Goal: Task Accomplishment & Management: Use online tool/utility

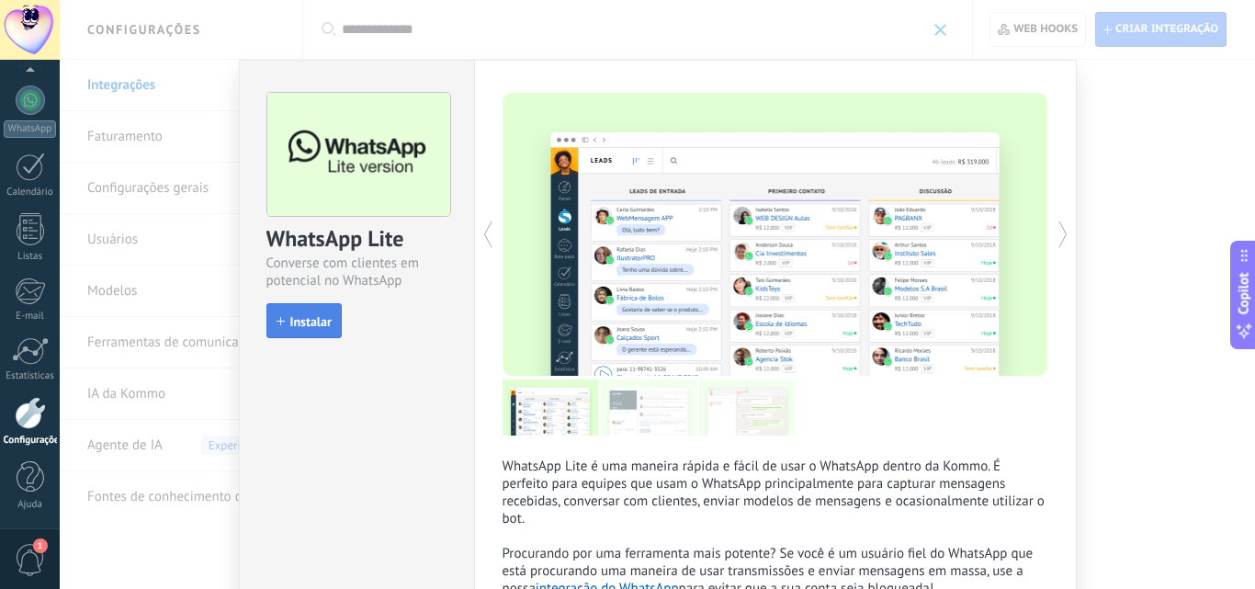
click at [312, 321] on span "Instalar" at bounding box center [310, 321] width 41 height 13
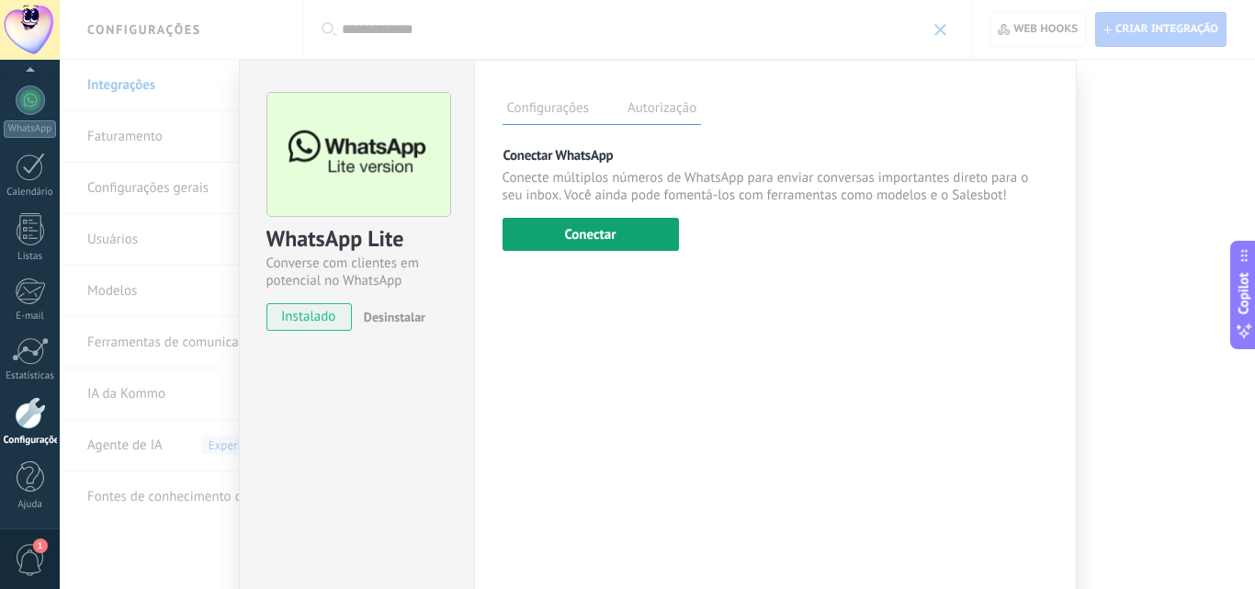
click at [570, 231] on button "Conectar" at bounding box center [591, 234] width 176 height 33
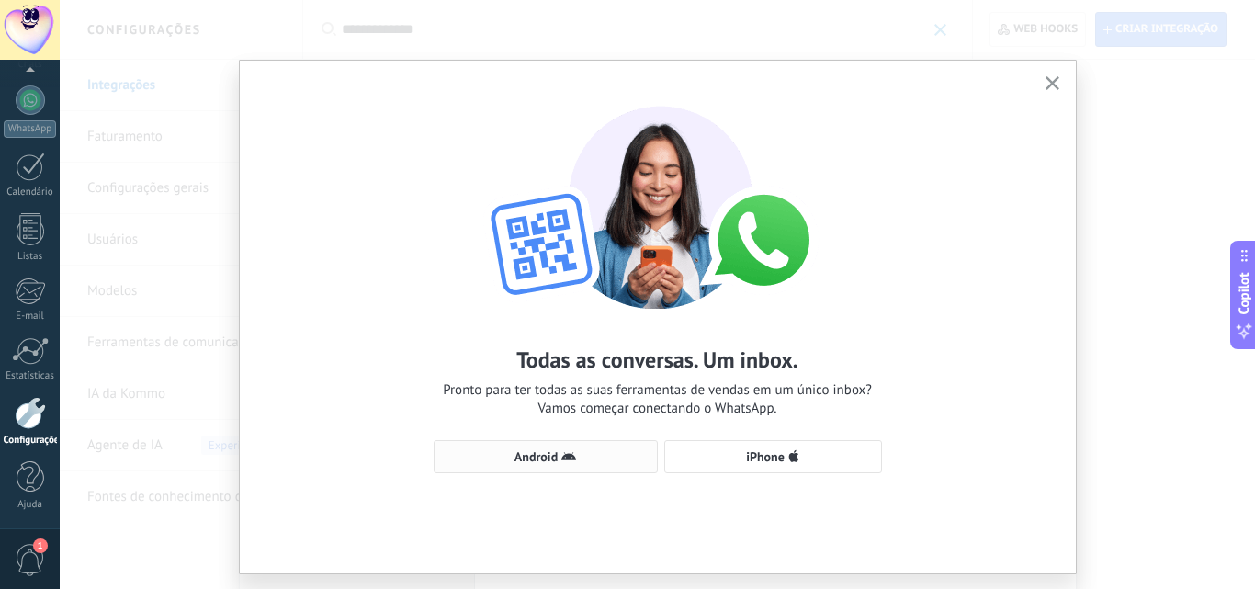
click at [574, 453] on span "Android" at bounding box center [546, 456] width 204 height 15
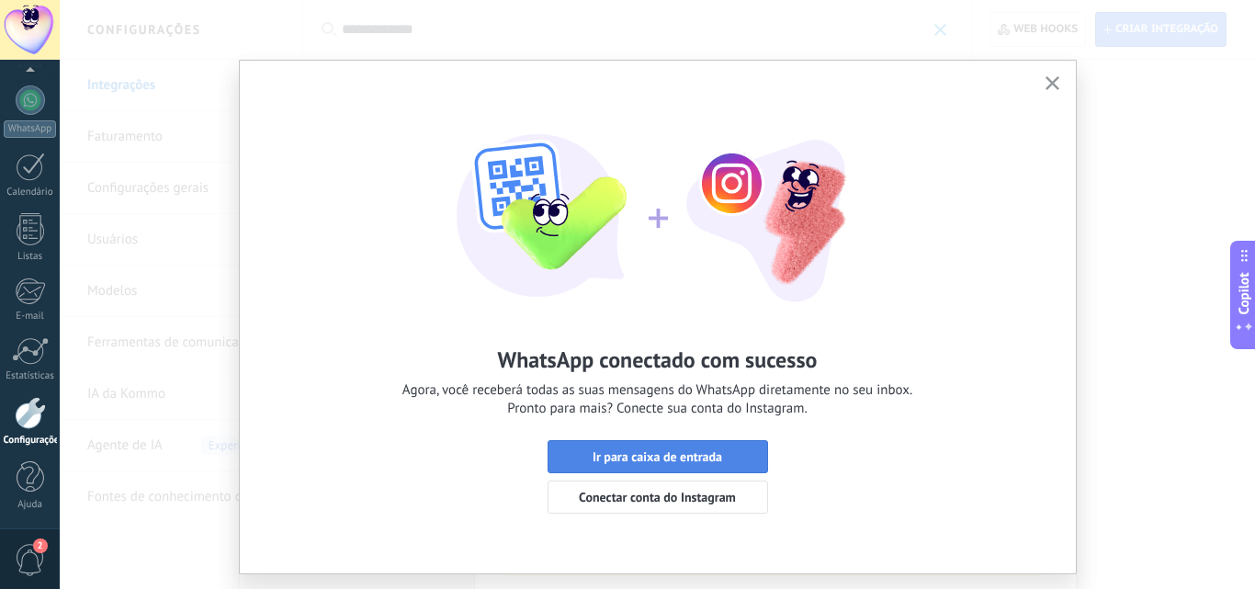
click at [665, 457] on span "Ir para caixa de entrada" at bounding box center [658, 456] width 130 height 13
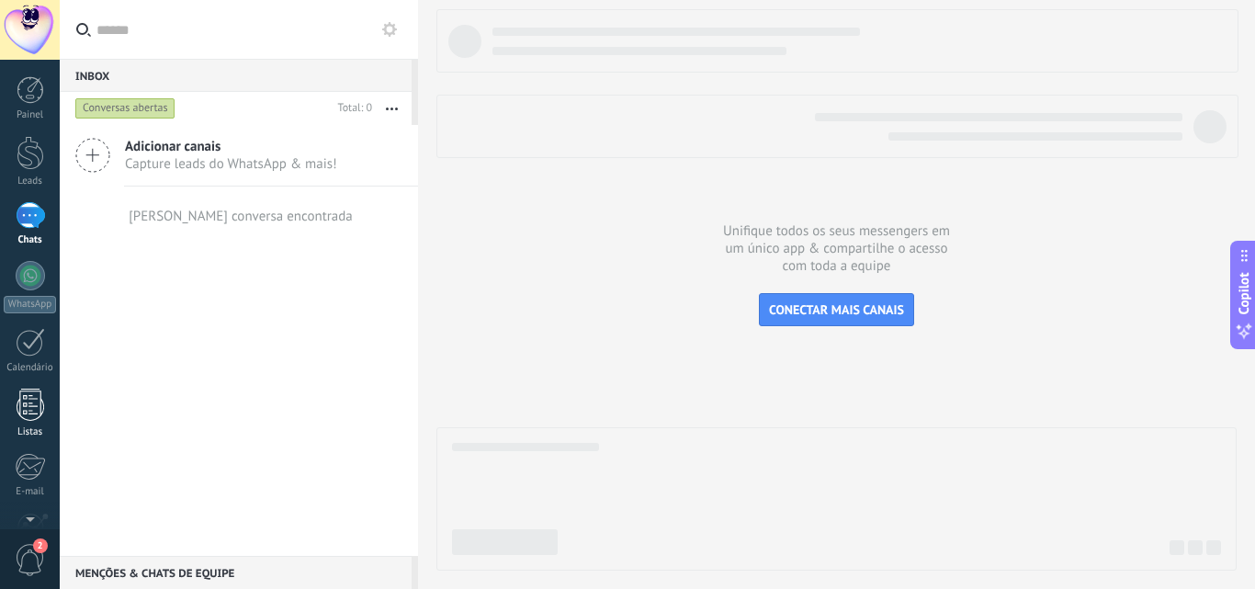
click at [31, 422] on link "Listas" at bounding box center [30, 414] width 60 height 50
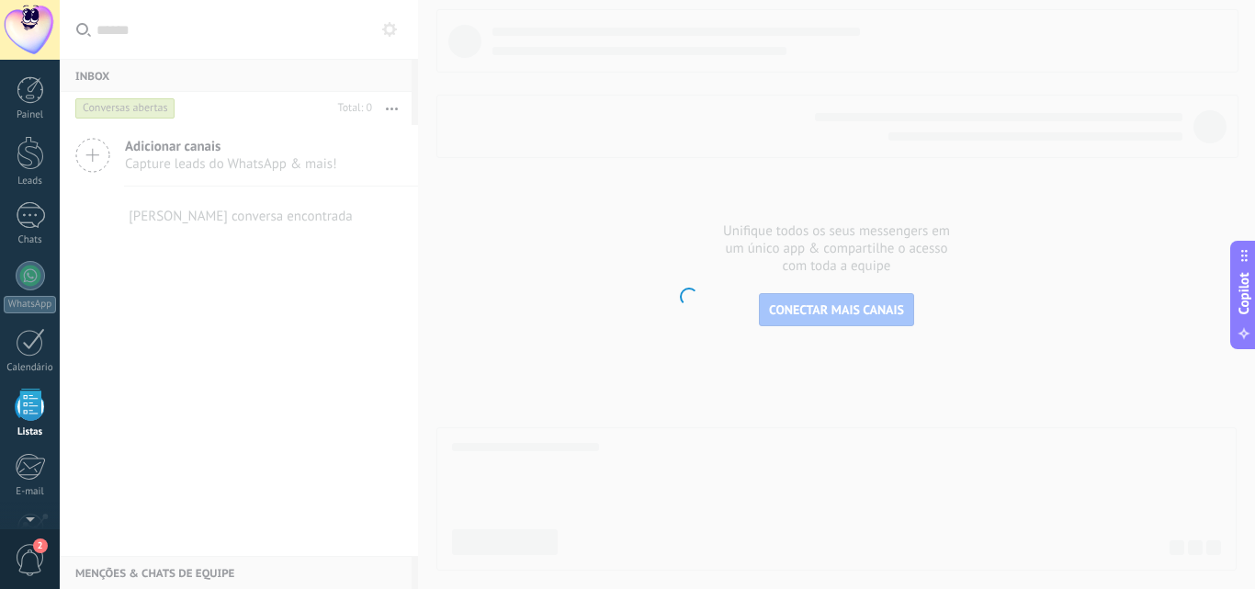
scroll to position [114, 0]
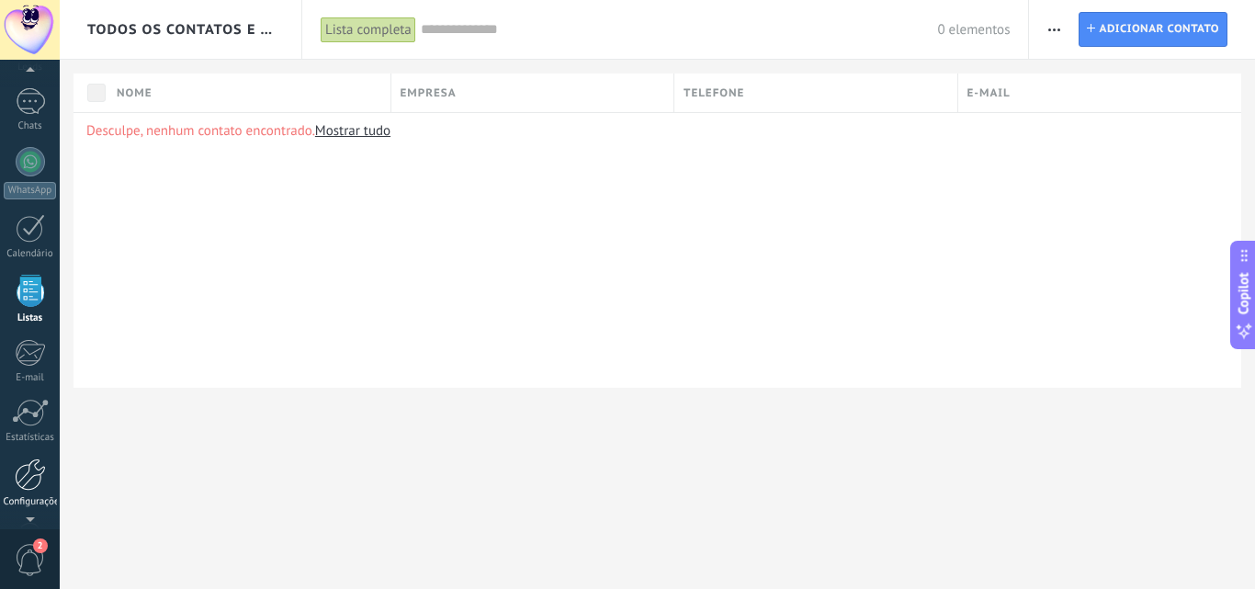
click at [27, 489] on div at bounding box center [30, 474] width 31 height 32
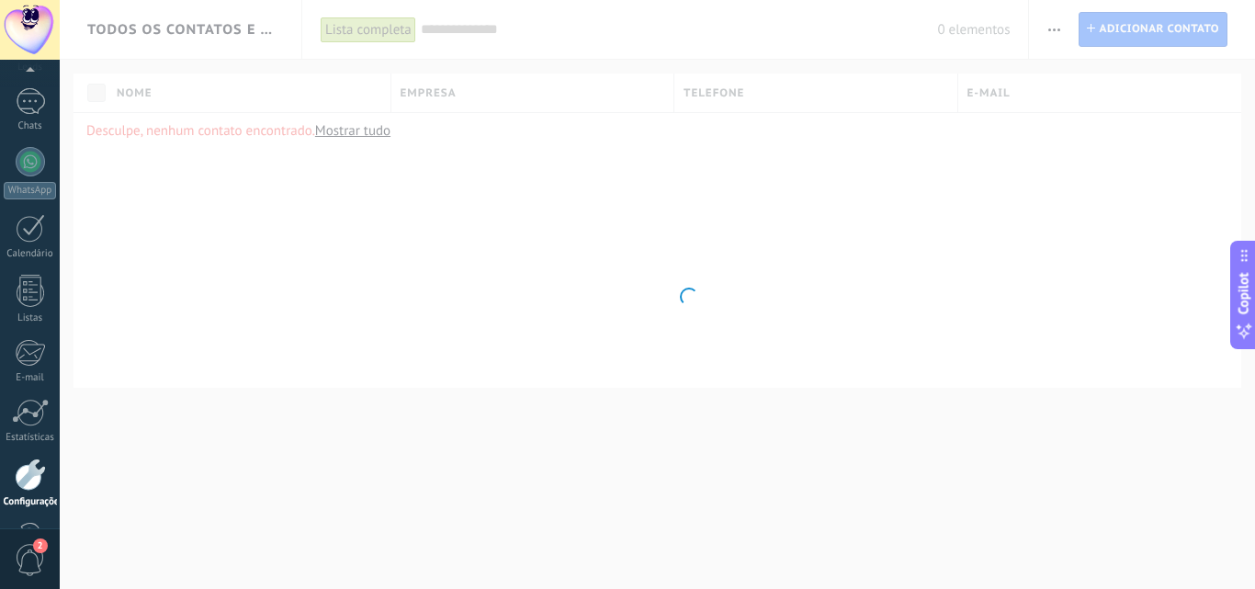
scroll to position [175, 0]
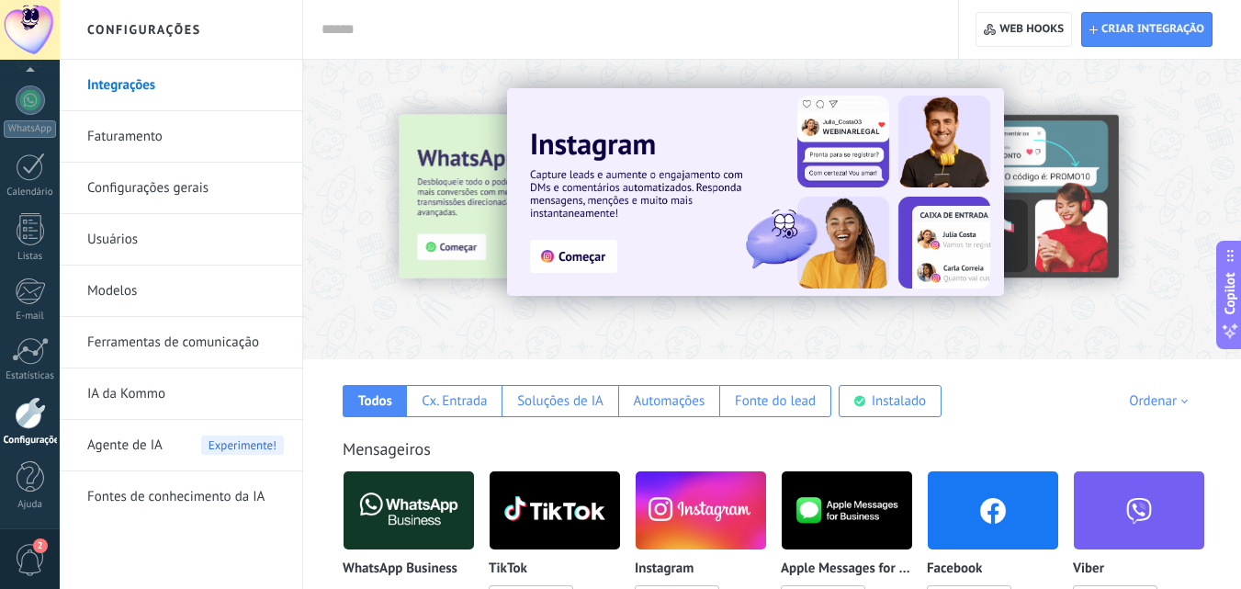
click at [454, 29] on input "text" at bounding box center [627, 29] width 611 height 19
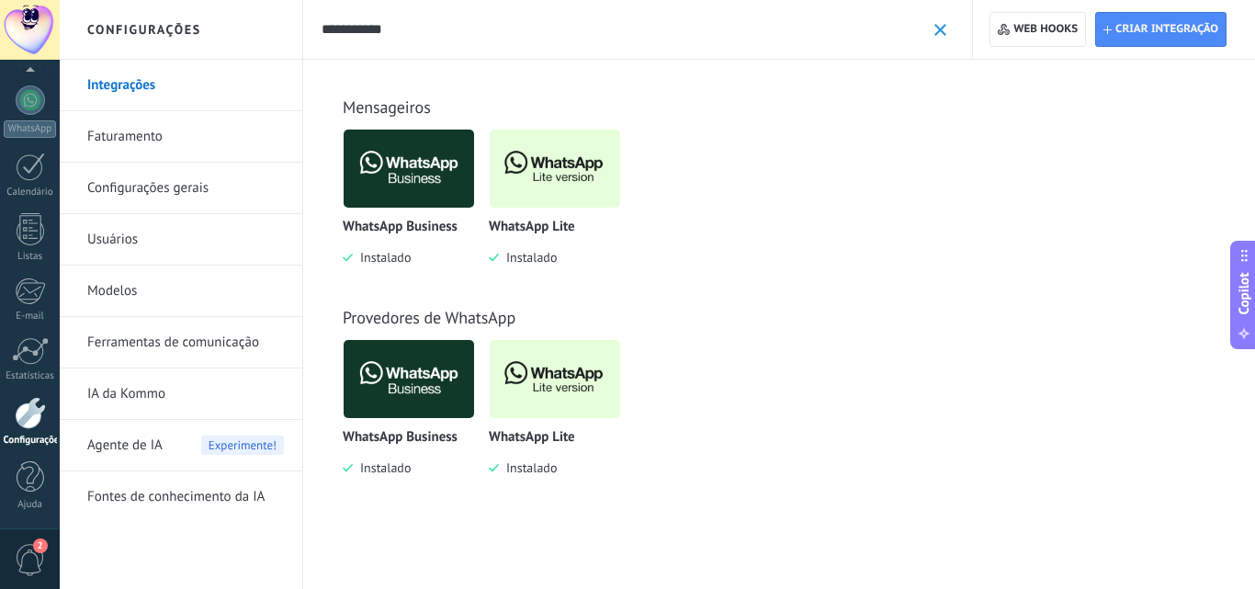
type input "**********"
click at [583, 180] on img at bounding box center [555, 168] width 130 height 89
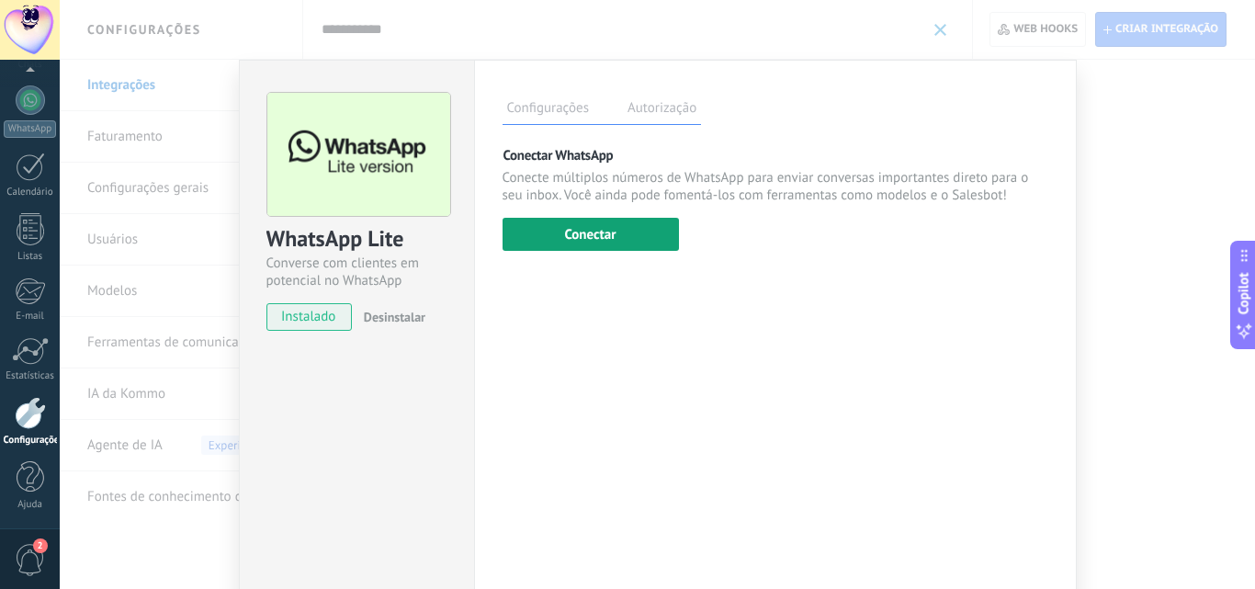
click at [660, 232] on button "Conectar" at bounding box center [591, 234] width 176 height 33
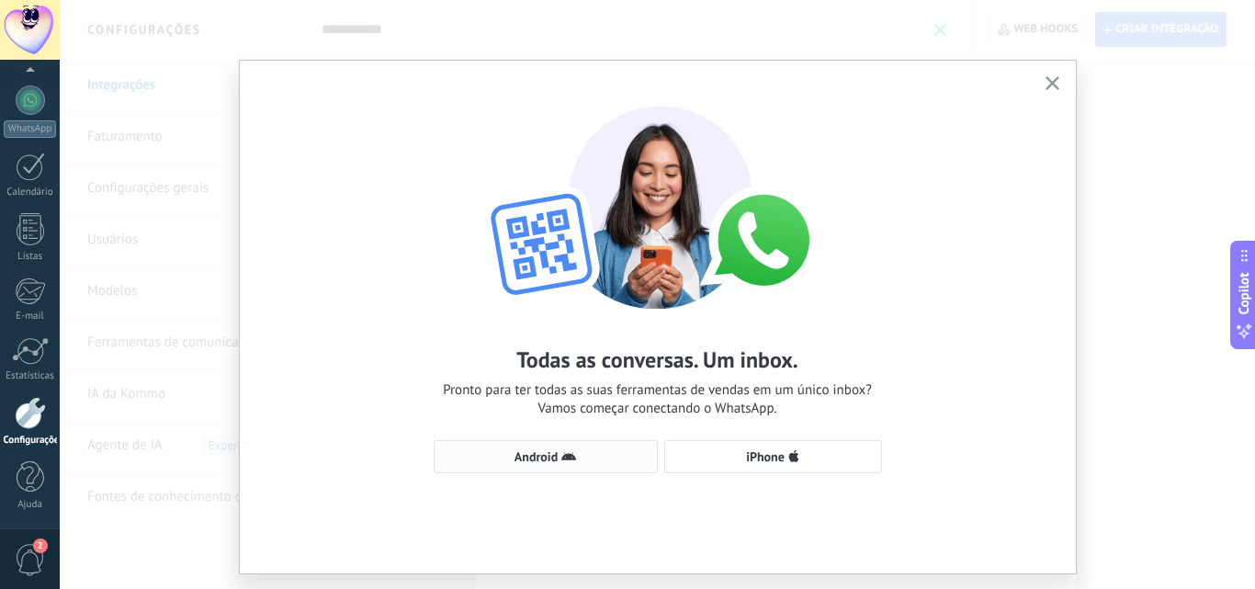
click at [561, 456] on icon "button" at bounding box center [568, 456] width 15 height 15
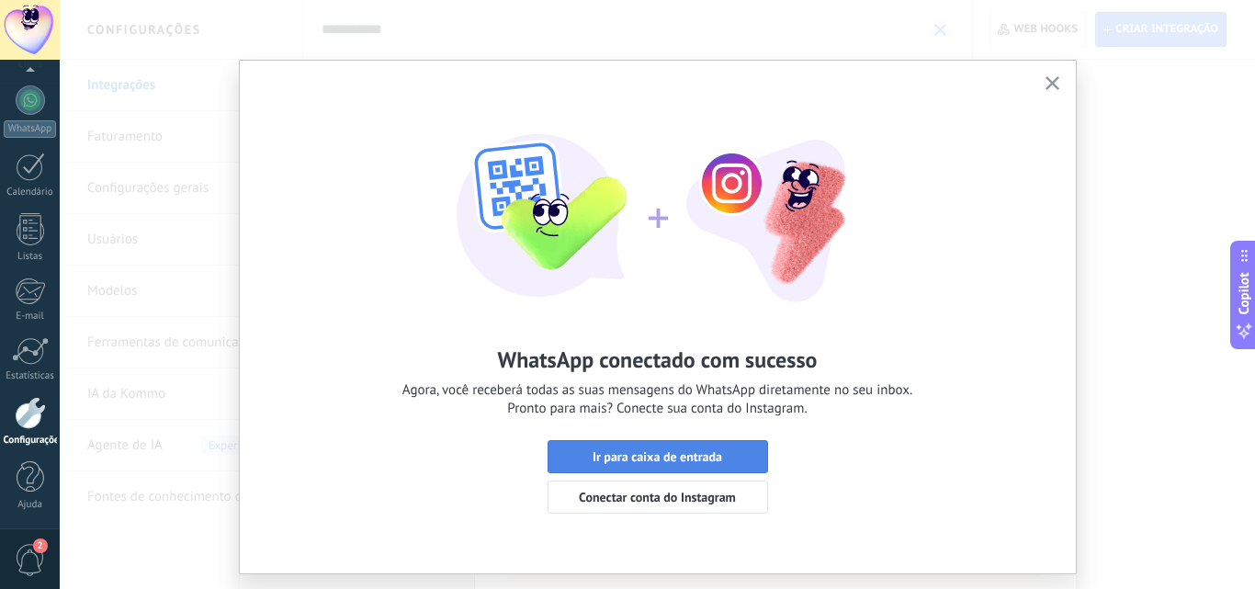
click at [668, 456] on span "Ir para caixa de entrada" at bounding box center [658, 456] width 130 height 13
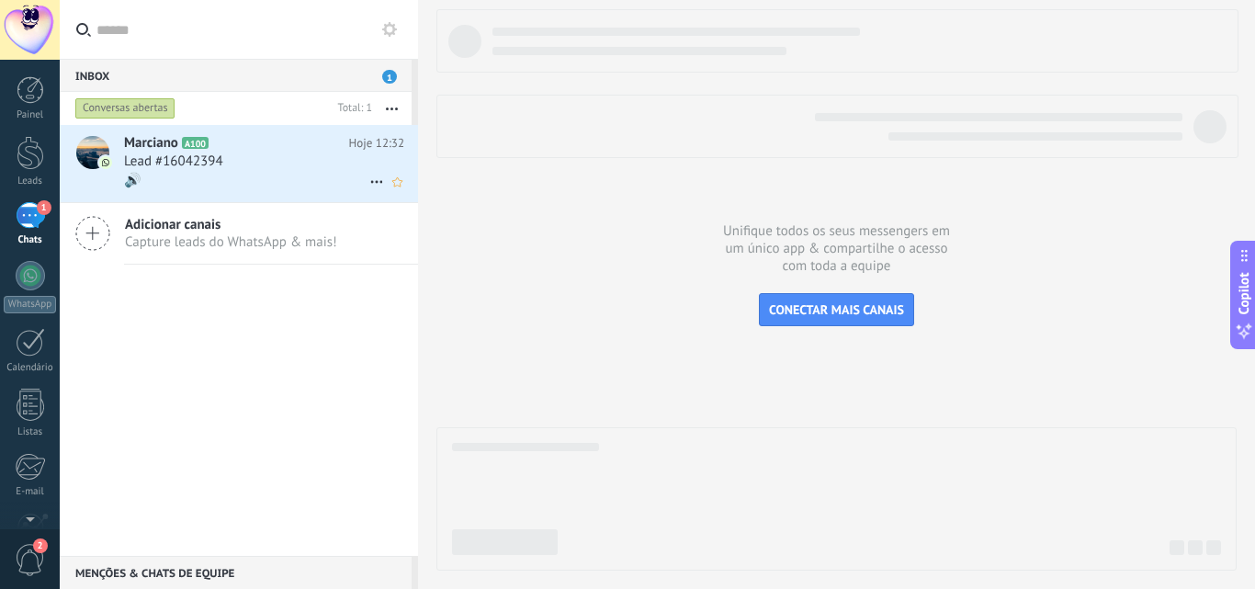
click at [263, 155] on div "Lead #16042394" at bounding box center [264, 162] width 280 height 18
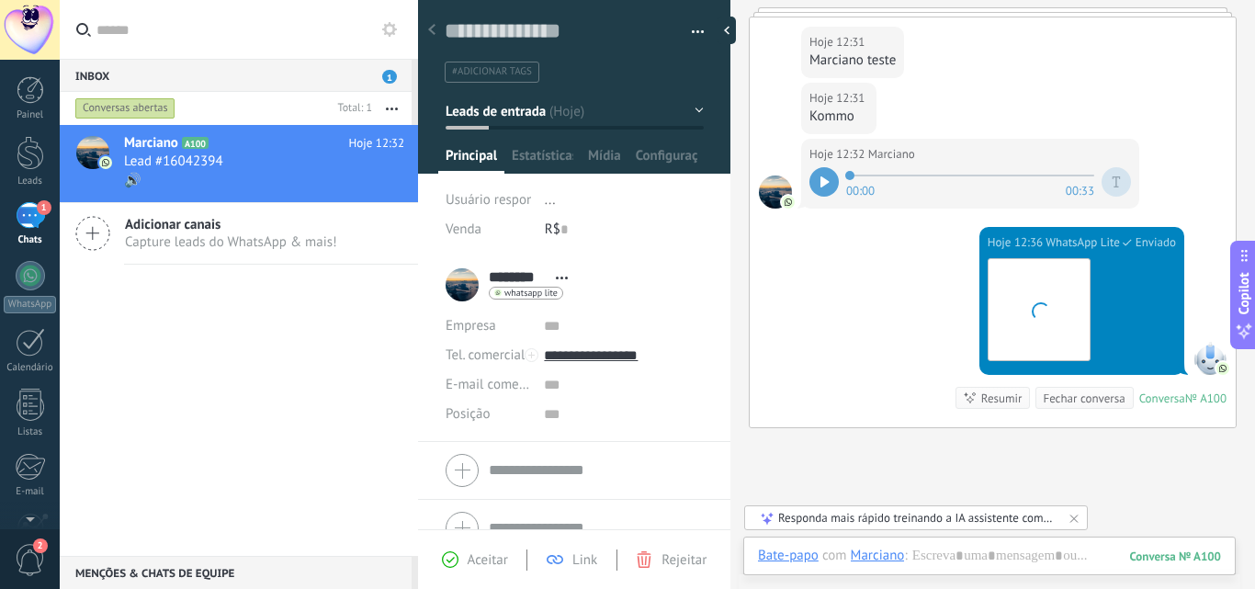
scroll to position [380, 0]
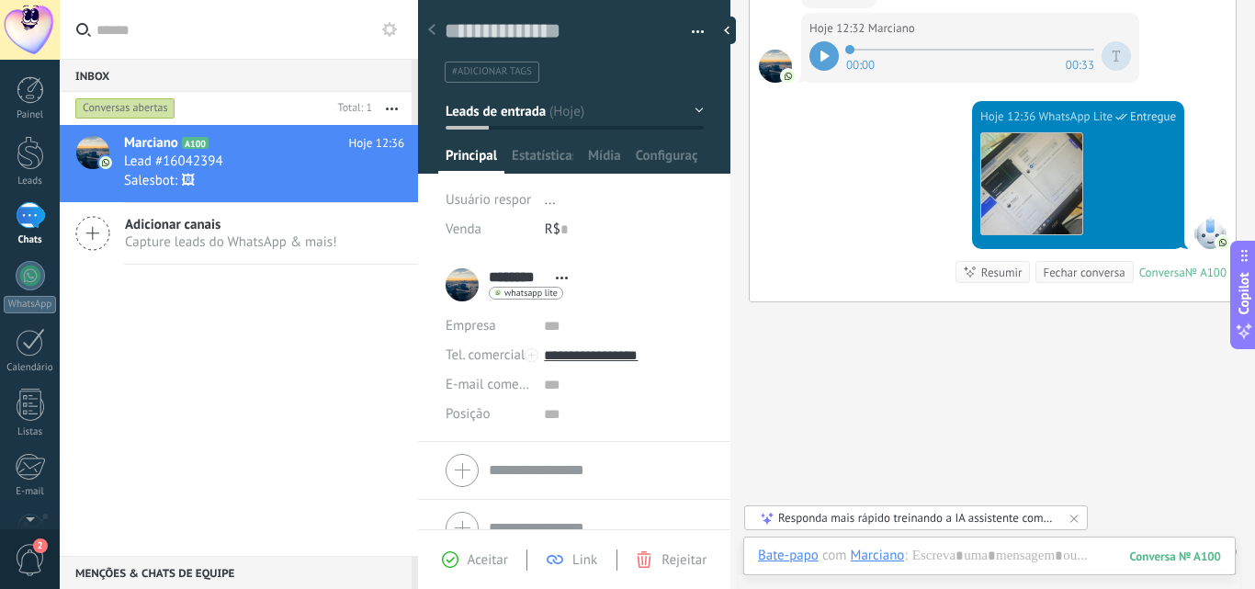
click at [828, 56] on icon at bounding box center [825, 56] width 8 height 11
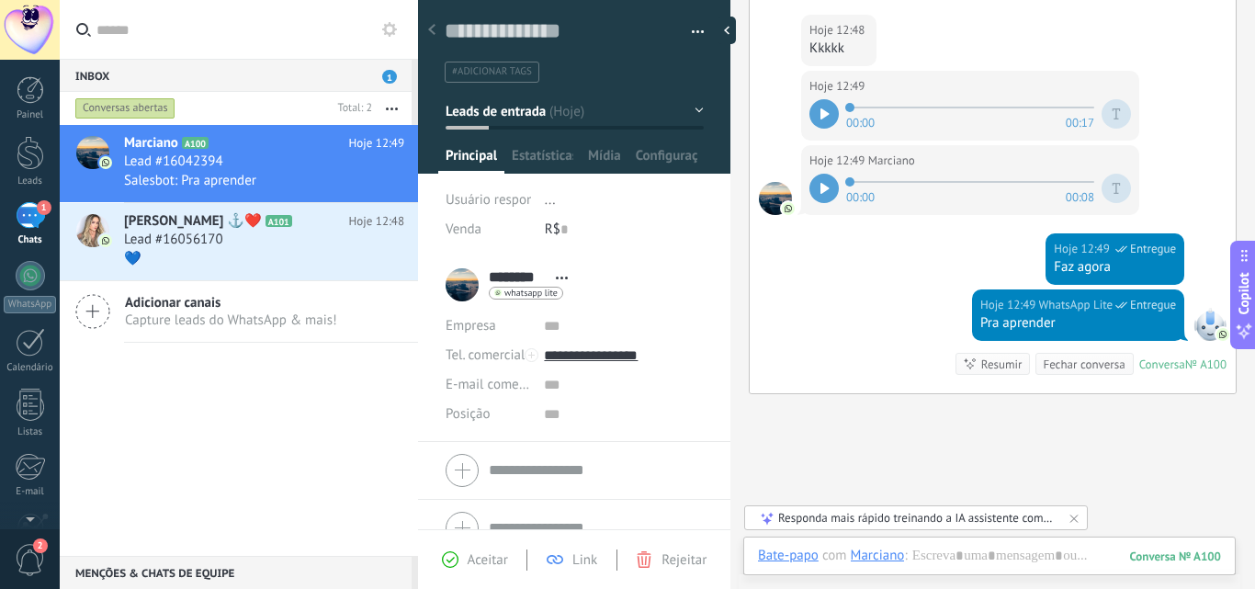
scroll to position [917, 0]
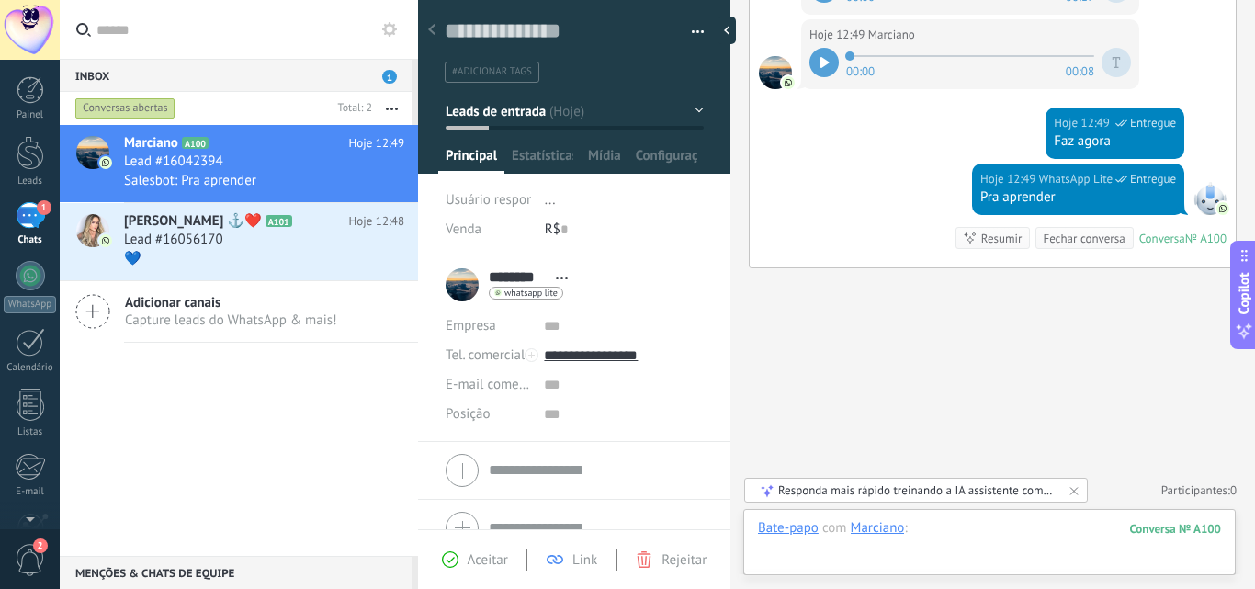
click at [979, 529] on div at bounding box center [989, 546] width 463 height 55
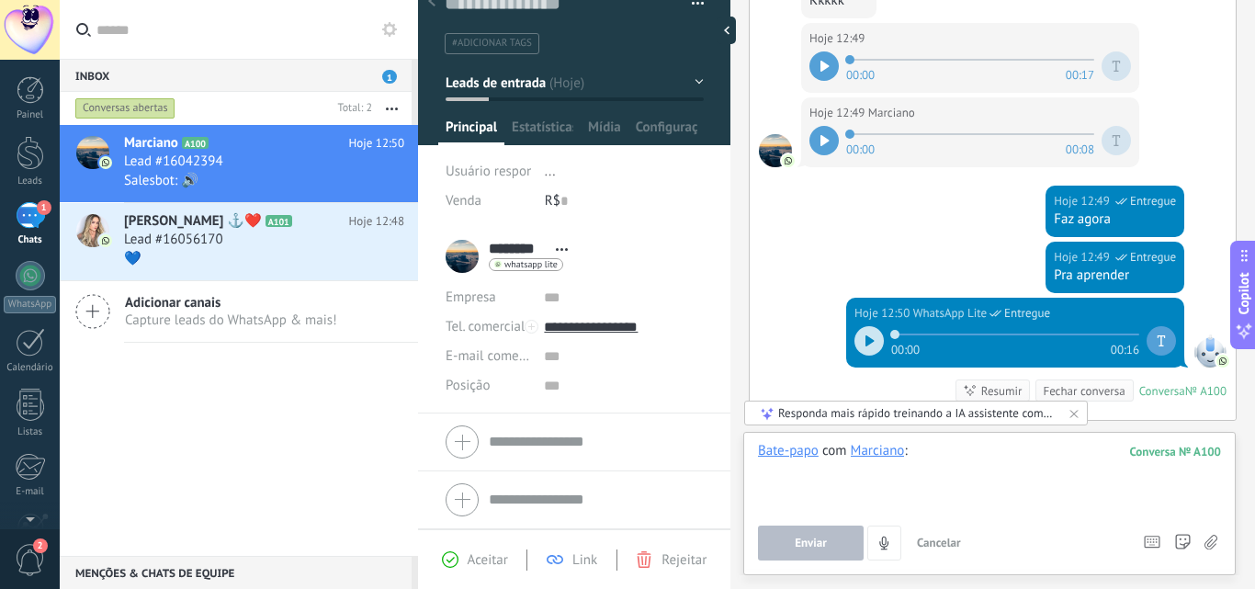
scroll to position [624, 0]
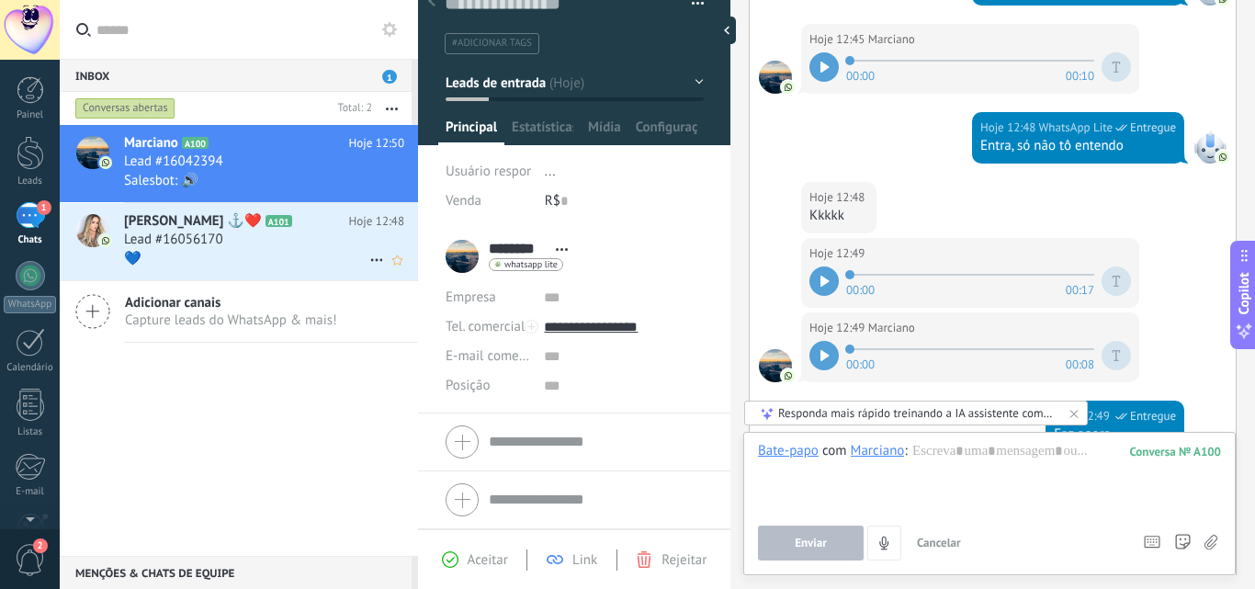
click at [236, 235] on div "Lead #16056170" at bounding box center [264, 240] width 280 height 18
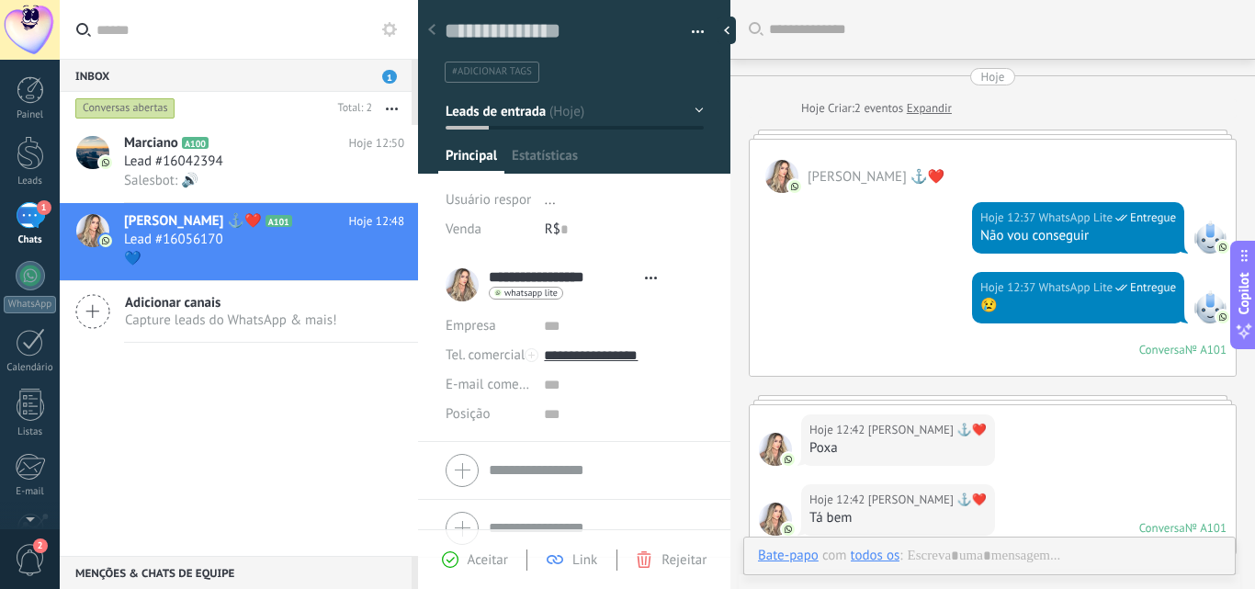
type textarea "**********"
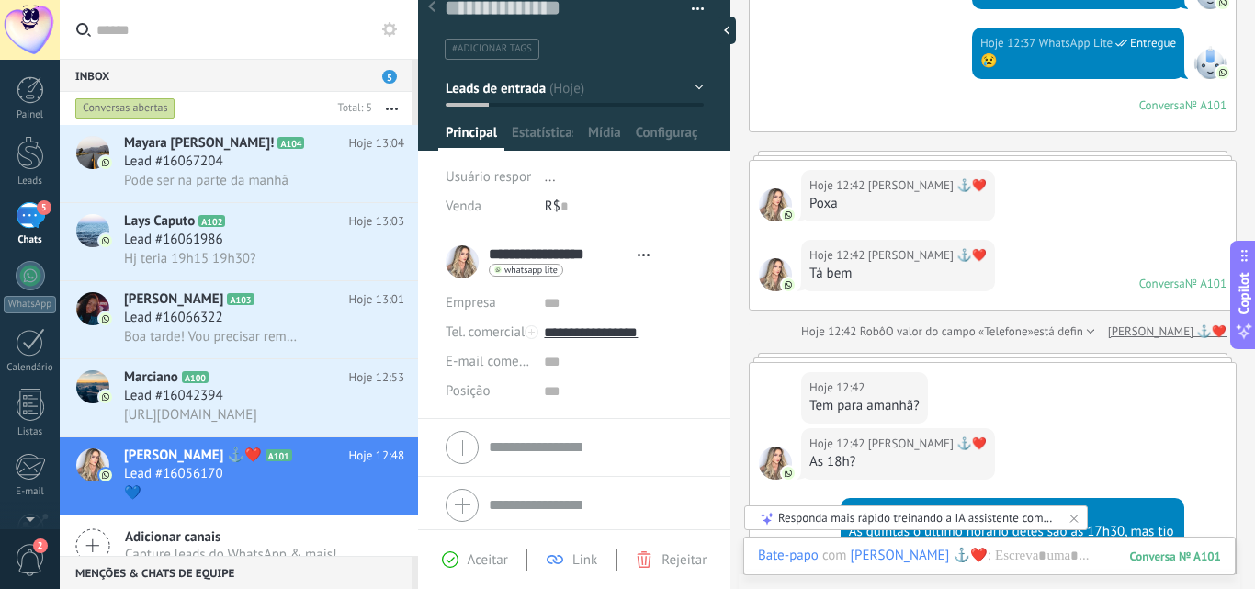
scroll to position [28, 0]
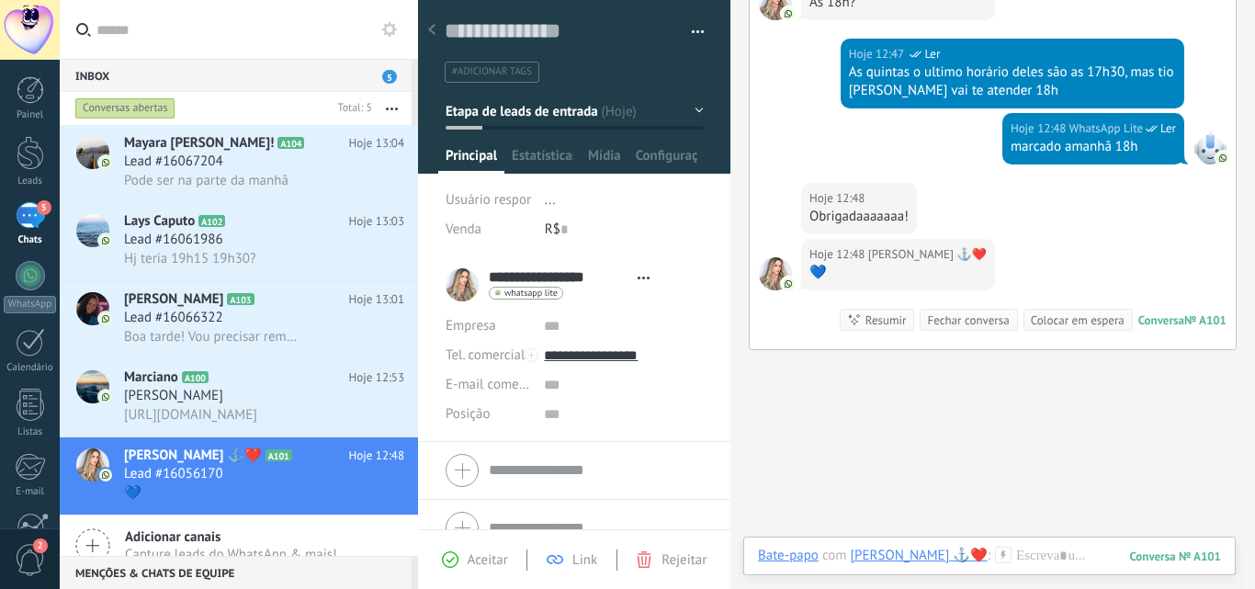
click at [386, 25] on use at bounding box center [389, 29] width 15 height 15
click at [390, 25] on use at bounding box center [389, 29] width 15 height 15
click at [30, 420] on div at bounding box center [31, 405] width 28 height 32
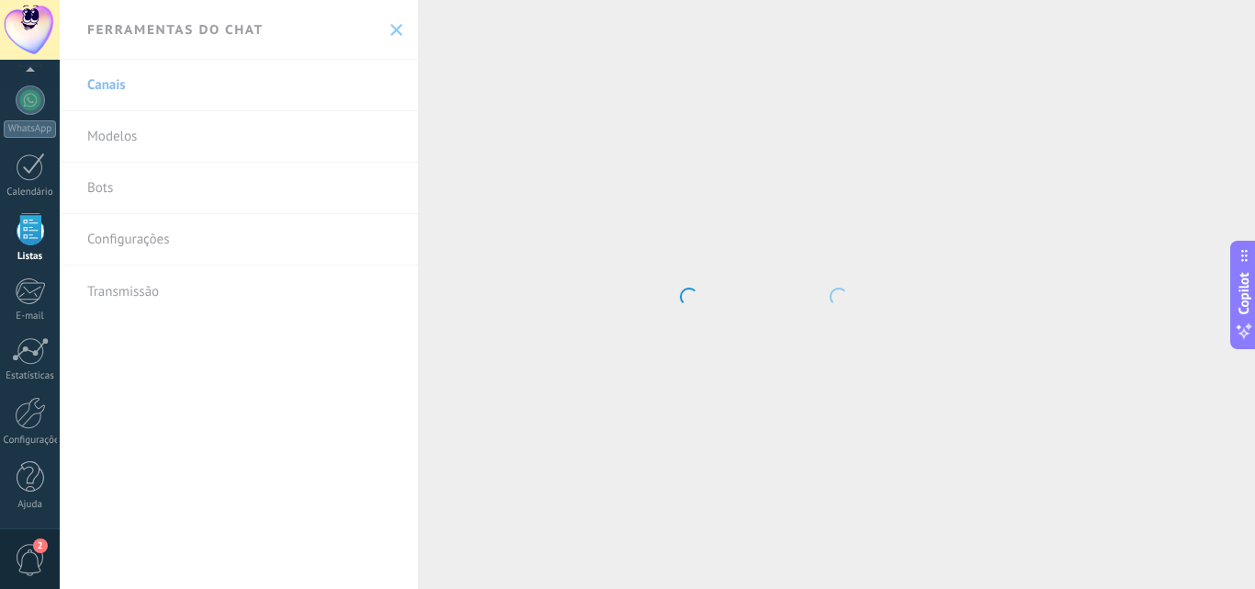
scroll to position [114, 0]
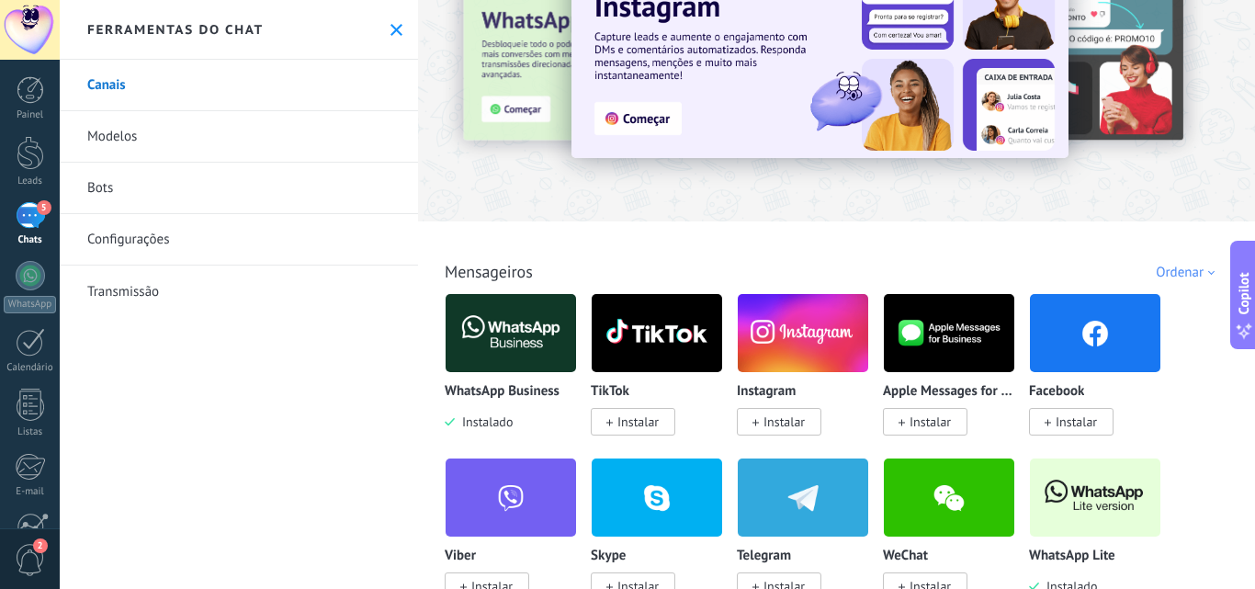
scroll to position [184, 0]
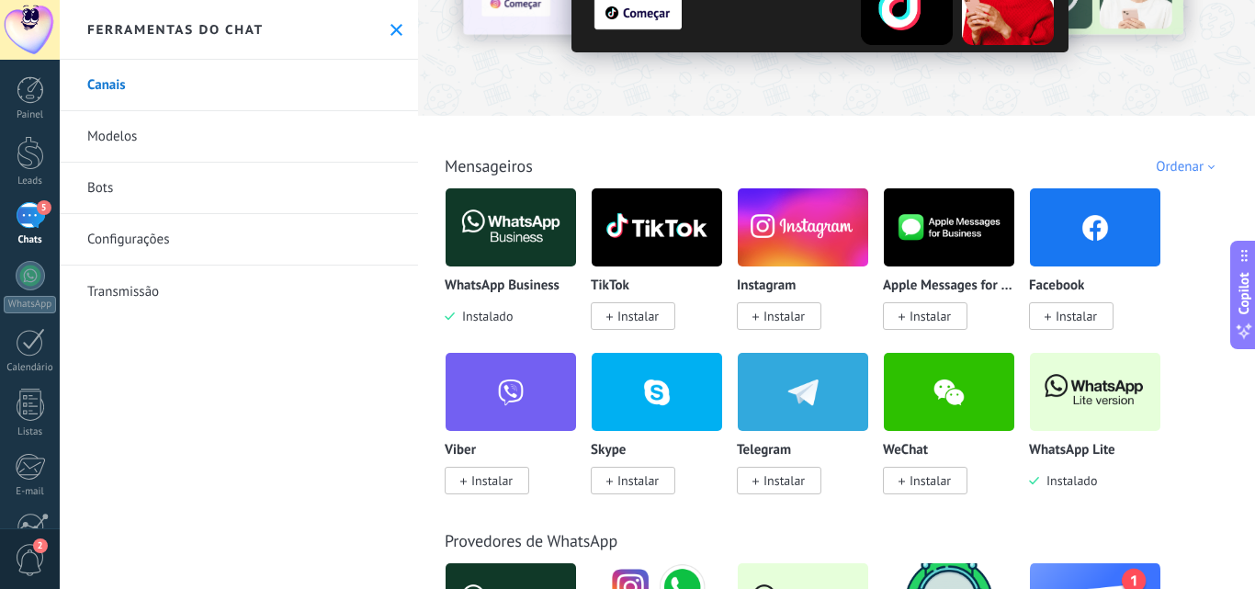
click at [1087, 402] on img at bounding box center [1095, 391] width 130 height 89
